Goal: Register for event/course

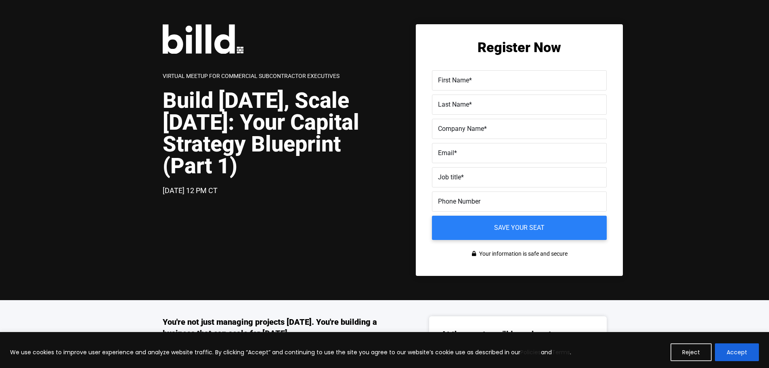
click at [455, 81] on span "First Name" at bounding box center [453, 80] width 31 height 8
click at [455, 81] on input "First Name *" at bounding box center [519, 80] width 175 height 20
type input "Akin"
type input "Kececi"
type input "Dynamic Windows System"
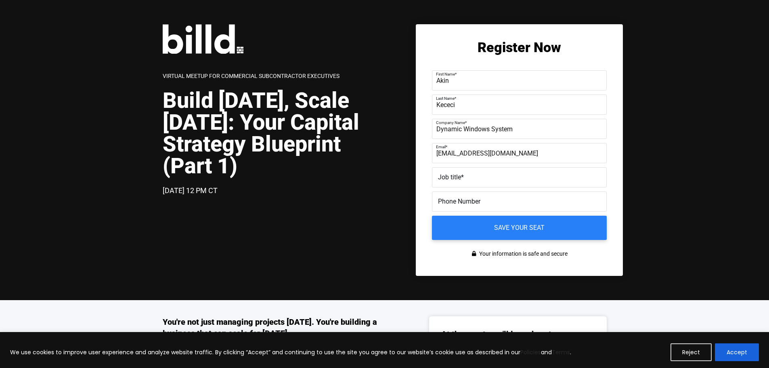
type input "[EMAIL_ADDRESS][DOMAIN_NAME]"
type input "Financial Controller"
type input "[PHONE_NUMBER]"
click at [427, 215] on input "Save your seat" at bounding box center [519, 227] width 184 height 25
